Goal: Transaction & Acquisition: Obtain resource

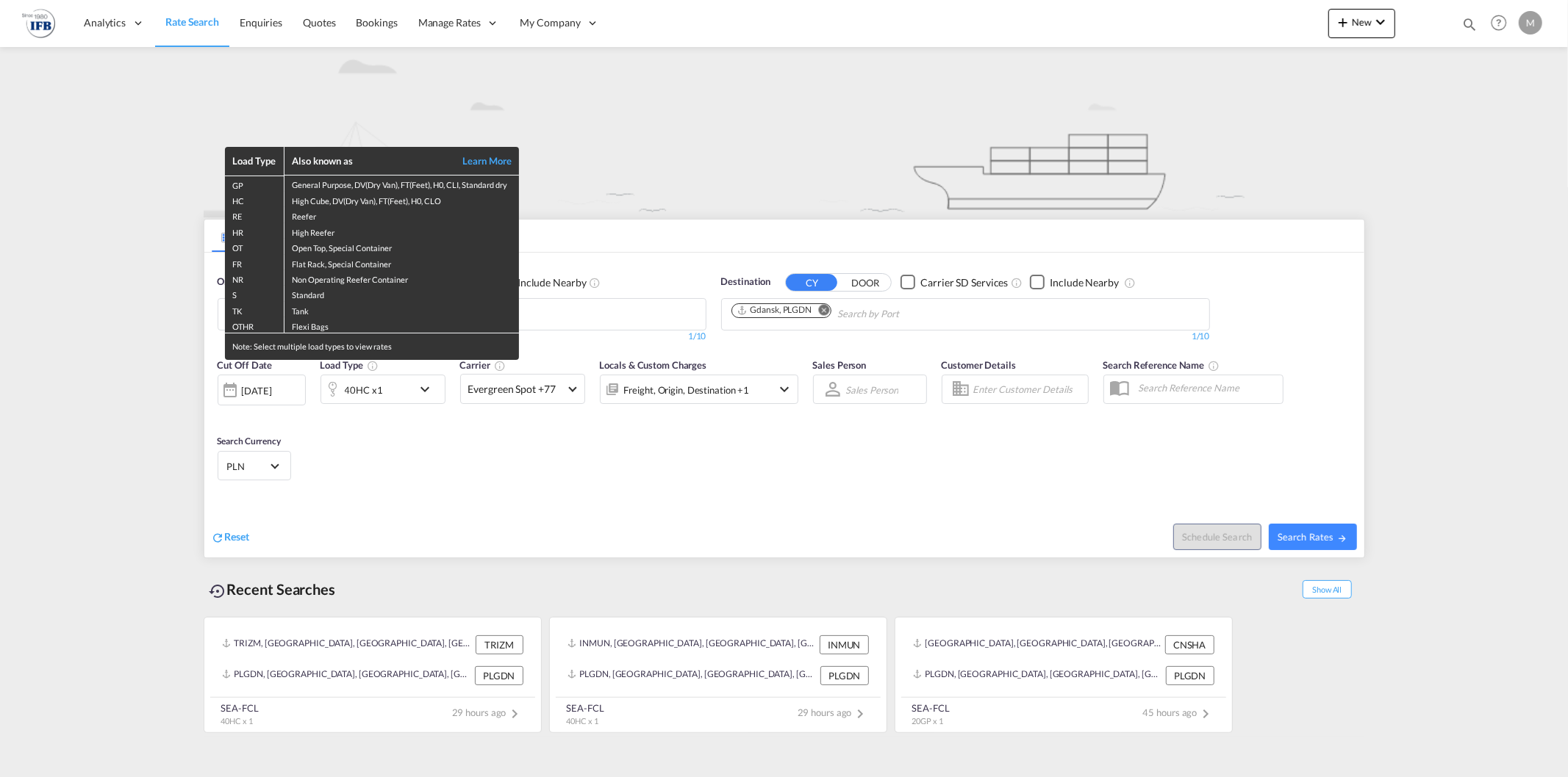
click at [276, 392] on div "Load Type Also known as Learn More GP General Purpose, DV(Dry Van), FT(Feet), H…" at bounding box center [784, 388] width 1568 height 777
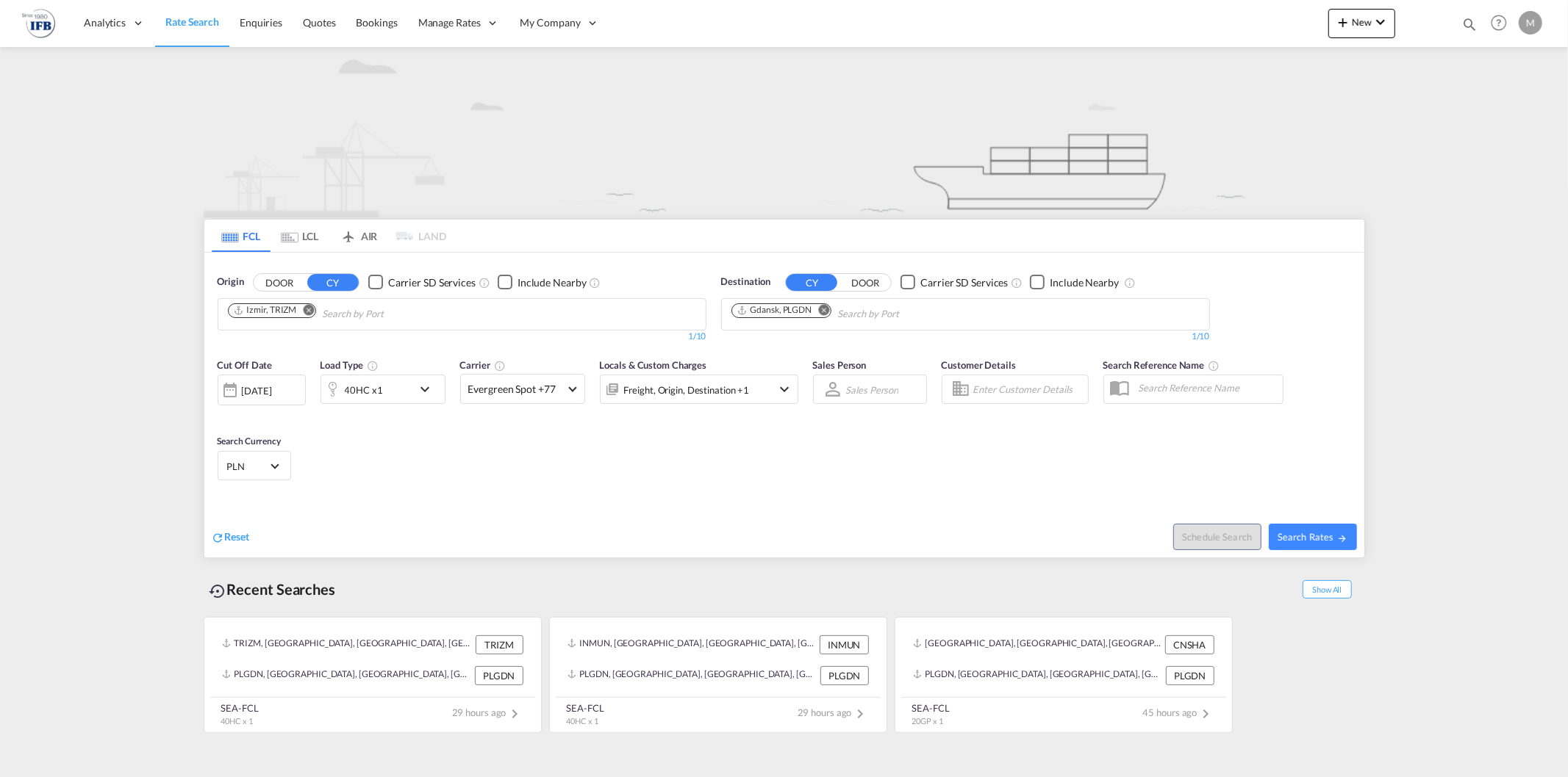
click at [272, 392] on div "[DATE]" at bounding box center [257, 391] width 31 height 14
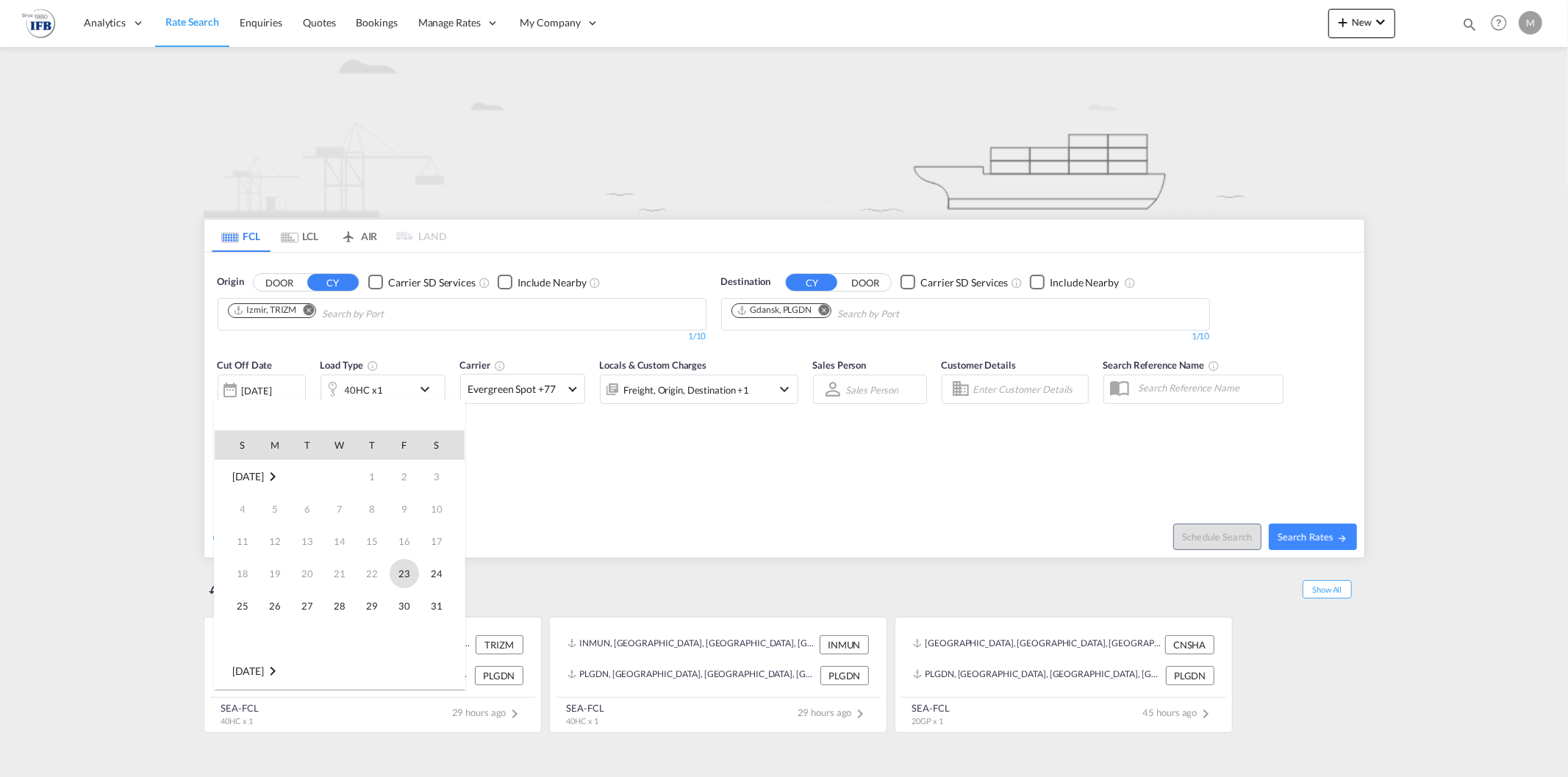
click at [409, 575] on span "23" at bounding box center [404, 574] width 30 height 30
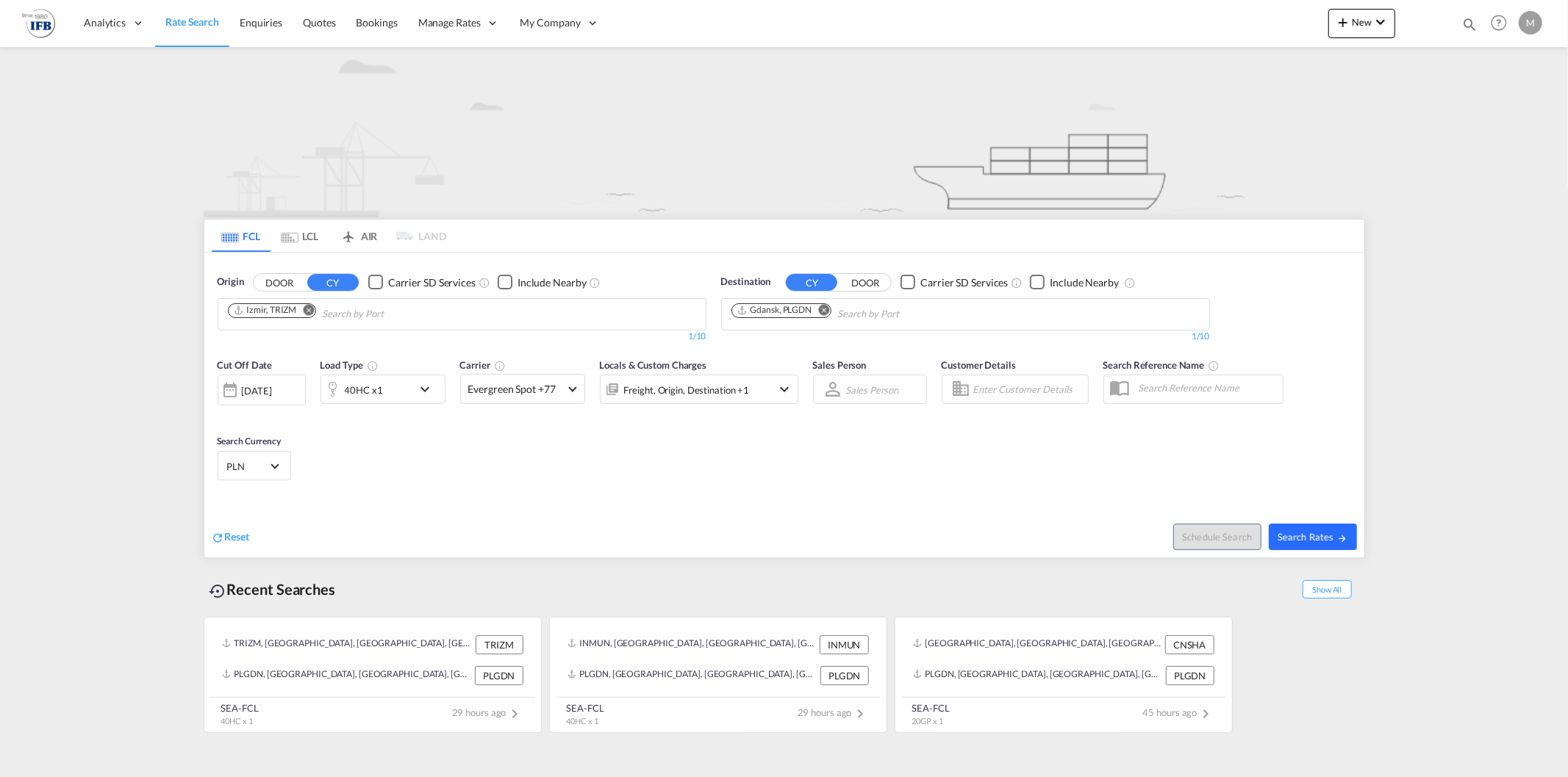
click at [1297, 534] on span "Search Rates" at bounding box center [1312, 537] width 70 height 12
type input "TRIZM to PLGDN / [DATE]"
click at [335, 310] on md-icon "Remove" at bounding box center [330, 309] width 11 height 11
type input "kaohsiung"
click at [356, 357] on div "Kaohsiung Taiwan, Province of China TWKHH" at bounding box center [342, 352] width 280 height 51
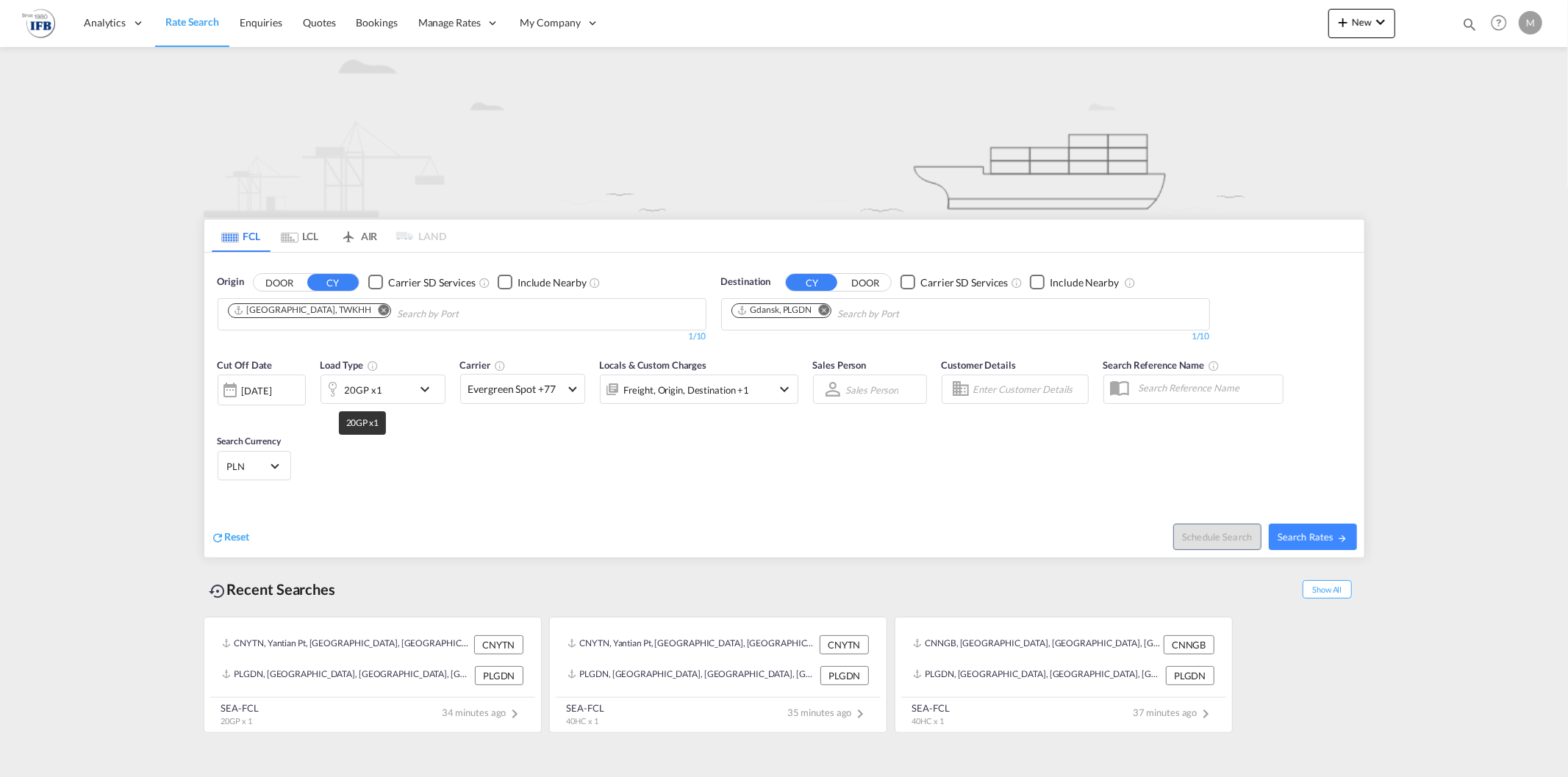
click at [369, 396] on div "20GP x1" at bounding box center [364, 390] width 37 height 20
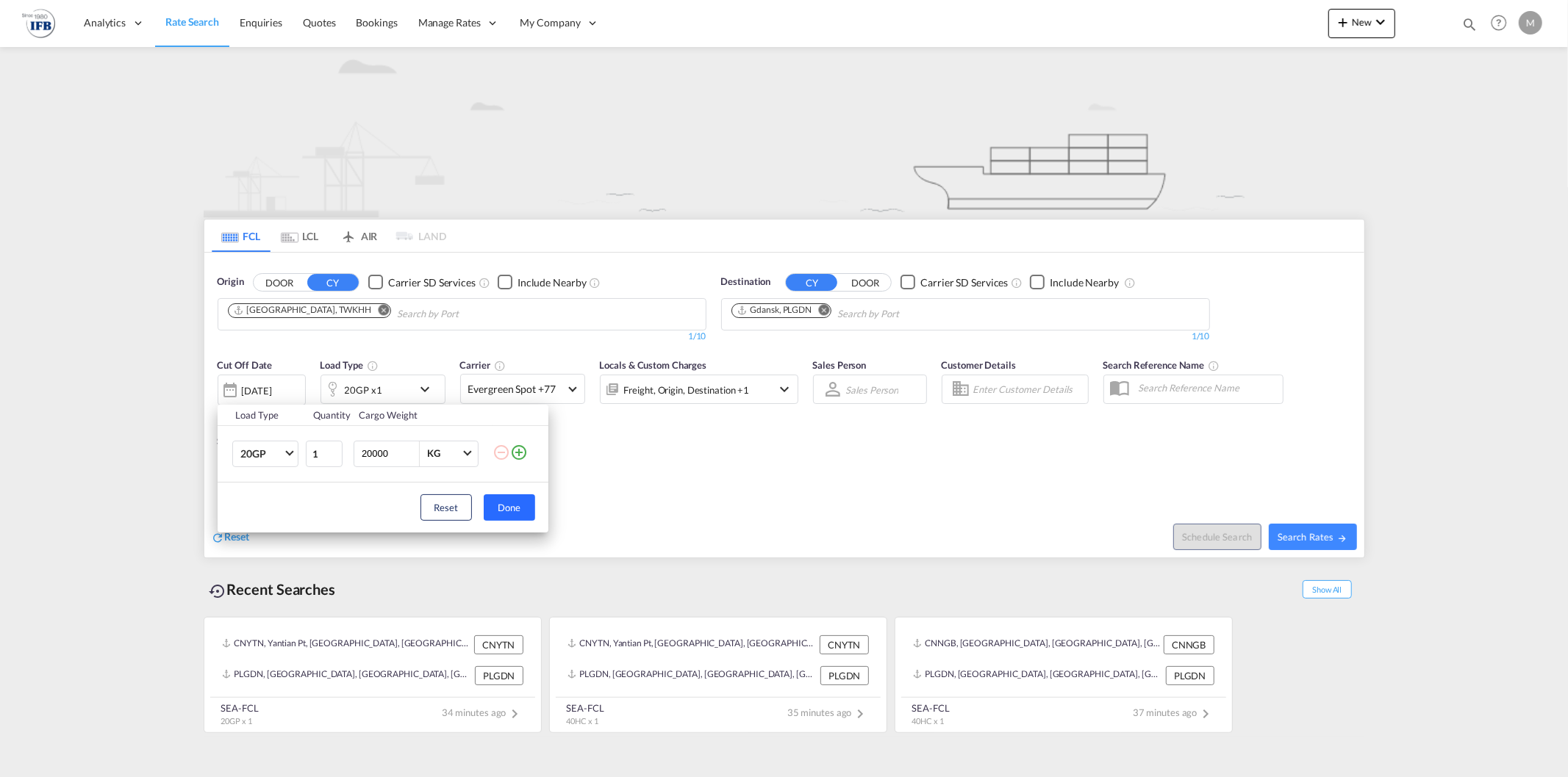
click at [501, 515] on button "Done" at bounding box center [509, 508] width 52 height 26
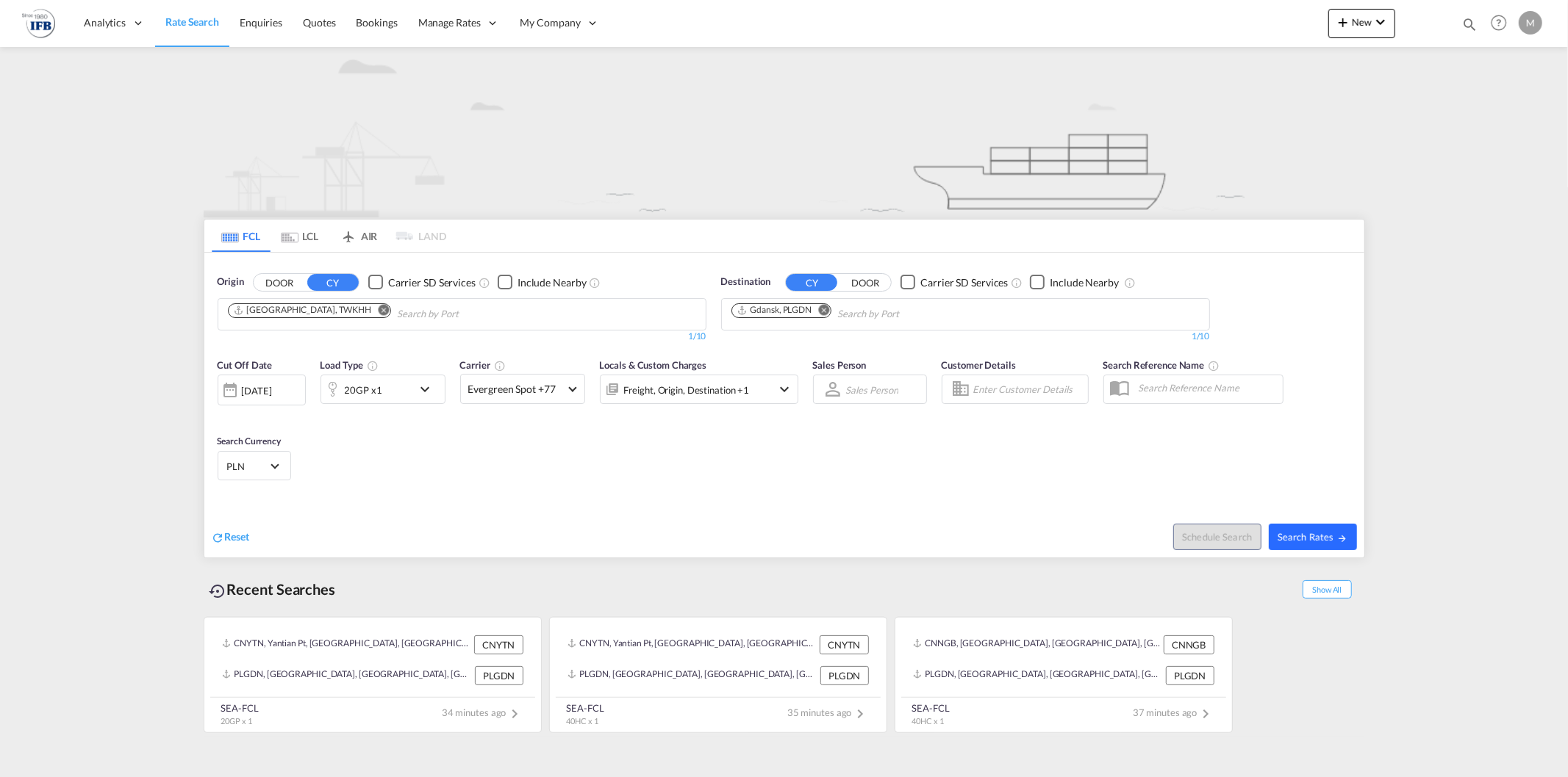
click at [1279, 538] on span "Search Rates" at bounding box center [1312, 537] width 70 height 12
type input "TWKHH to PLGDN / 21 Aug 2025"
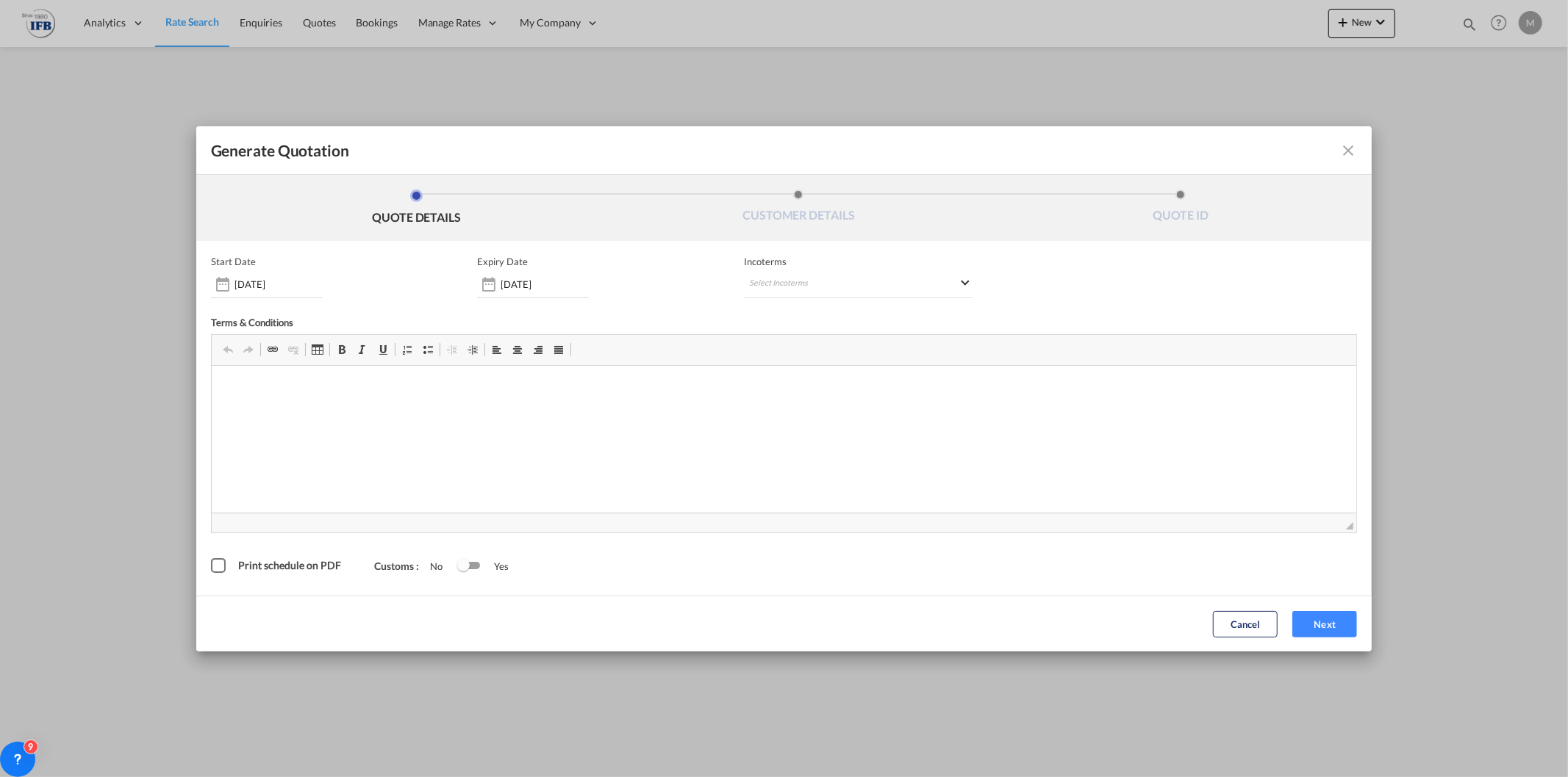
click at [1353, 158] on md-icon "icon-close fg-AAA8AD cursor m-0" at bounding box center [1348, 150] width 18 height 18
